Goal: Information Seeking & Learning: Check status

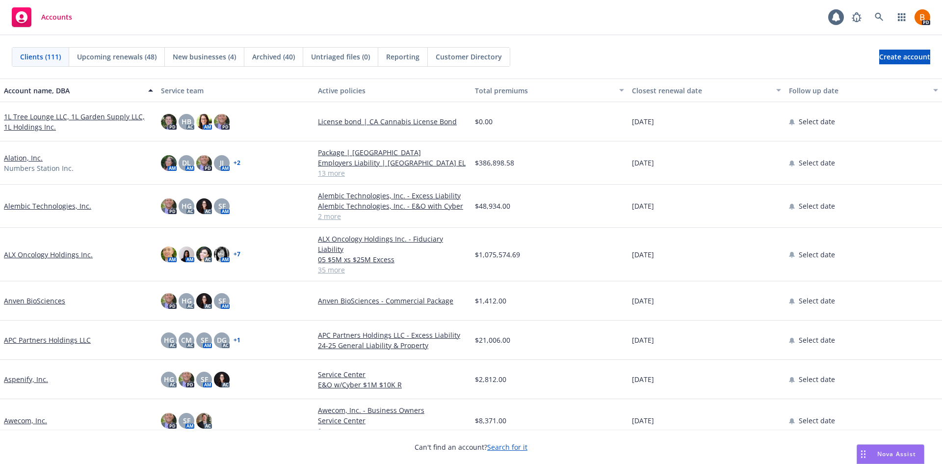
click at [502, 88] on div "Total premiums" at bounding box center [544, 90] width 138 height 10
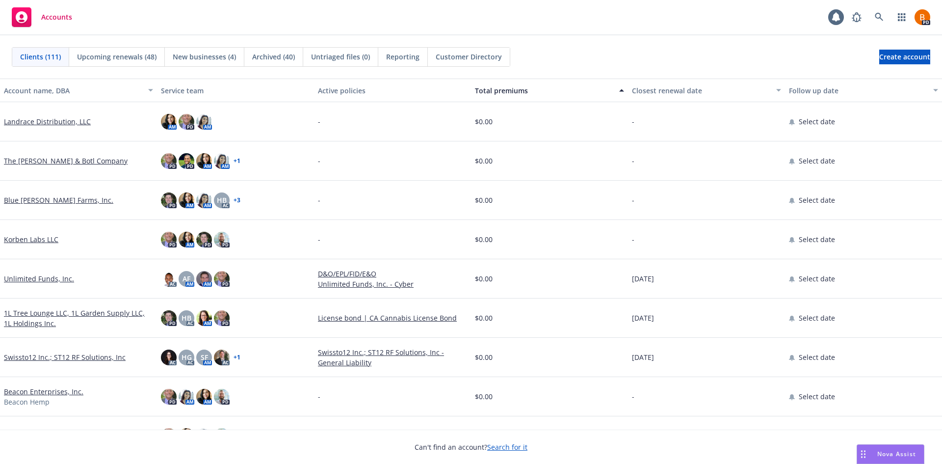
click at [502, 90] on div "Total premiums" at bounding box center [544, 90] width 138 height 10
